Goal: Information Seeking & Learning: Check status

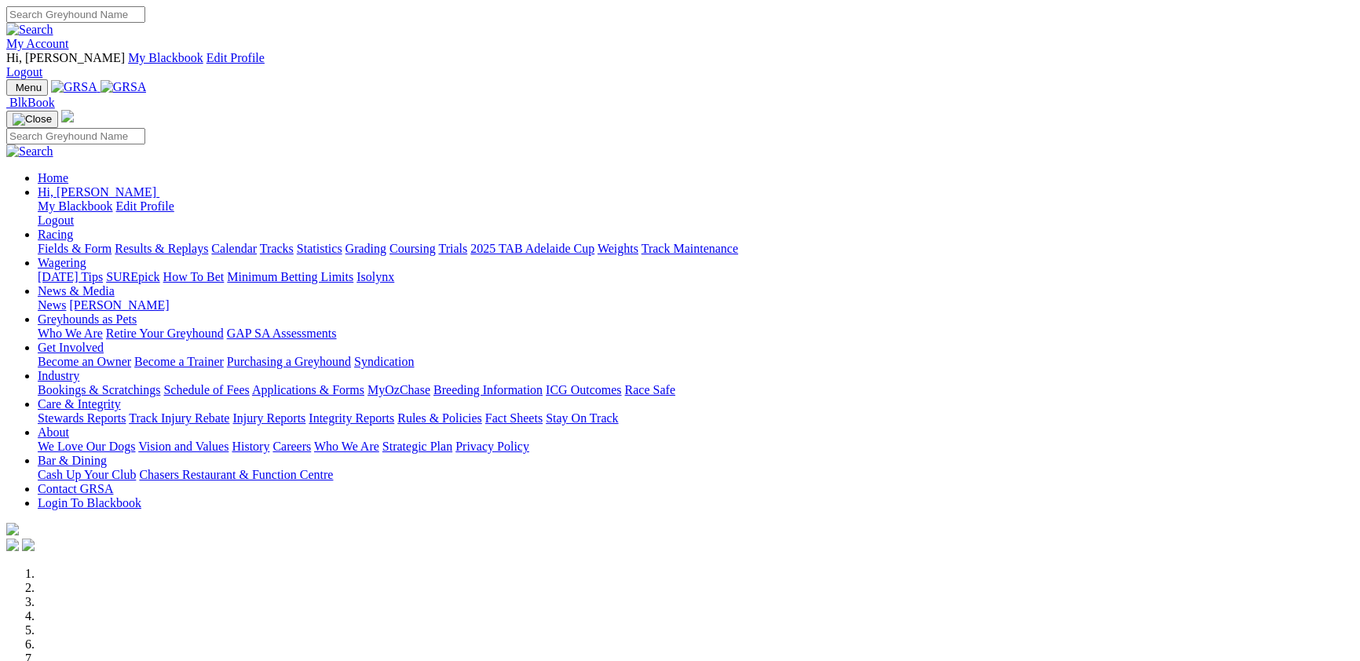
click at [208, 242] on link "Results & Replays" at bounding box center [161, 248] width 93 height 13
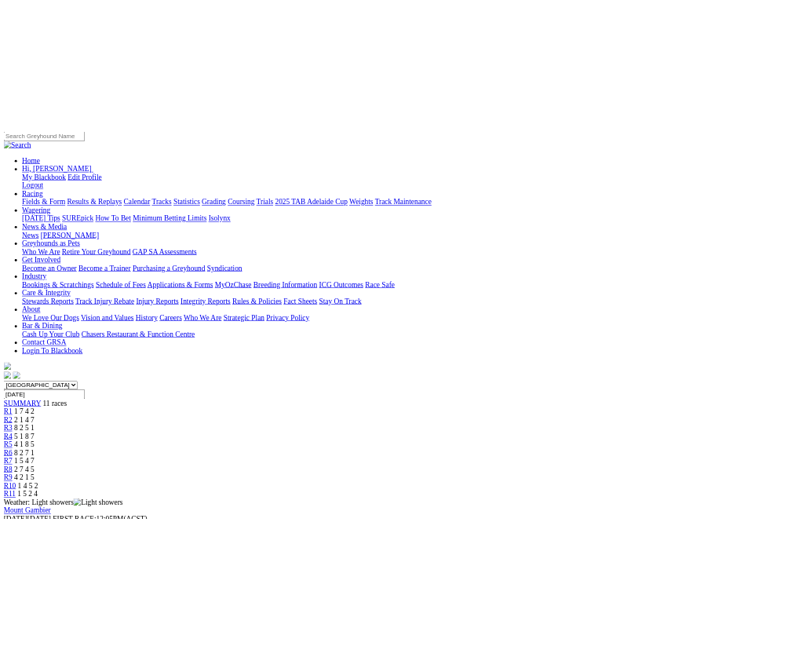
scroll to position [171, 0]
